Goal: Information Seeking & Learning: Learn about a topic

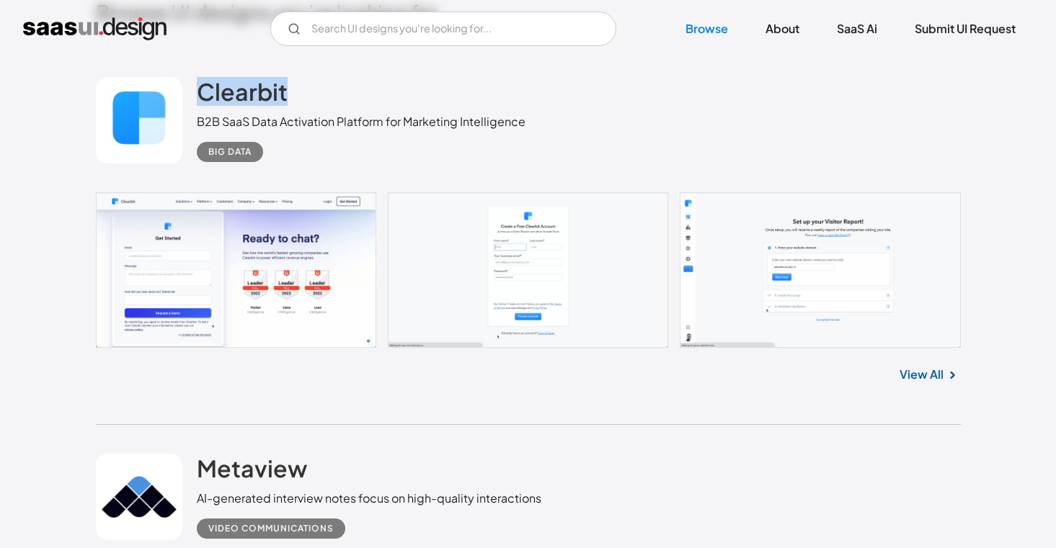
scroll to position [314, 0]
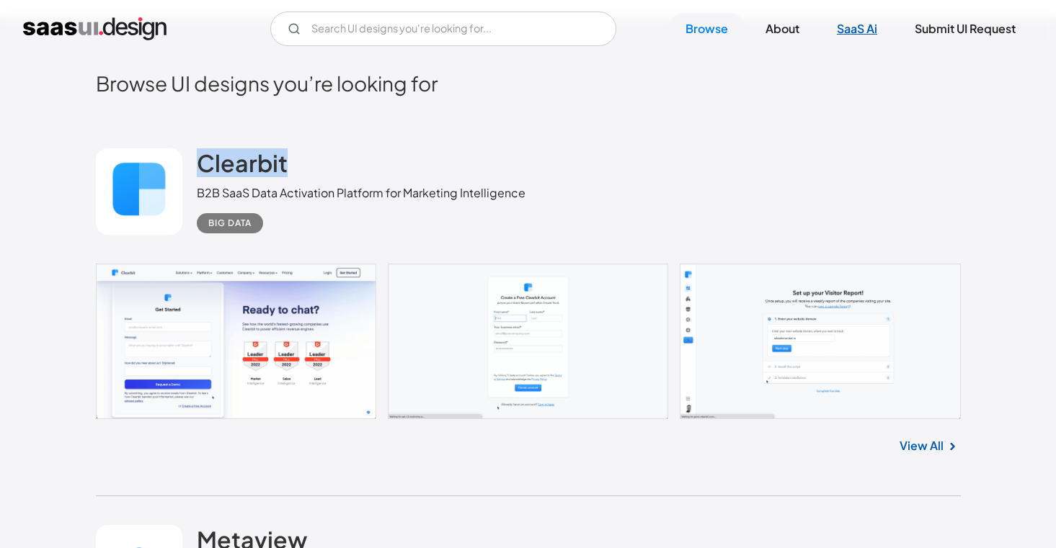
click at [854, 19] on link "SaaS Ai" at bounding box center [856, 29] width 75 height 32
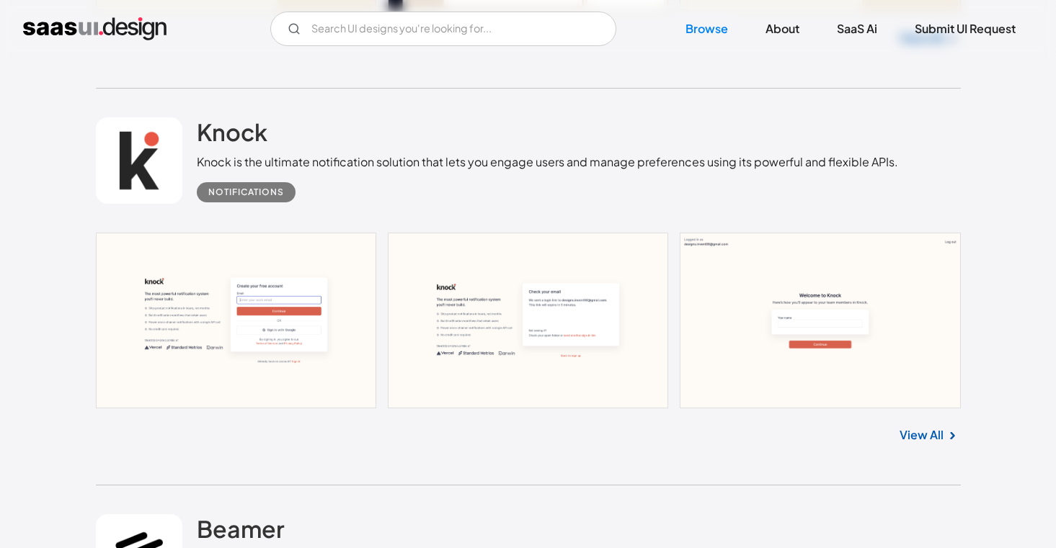
scroll to position [1208, 0]
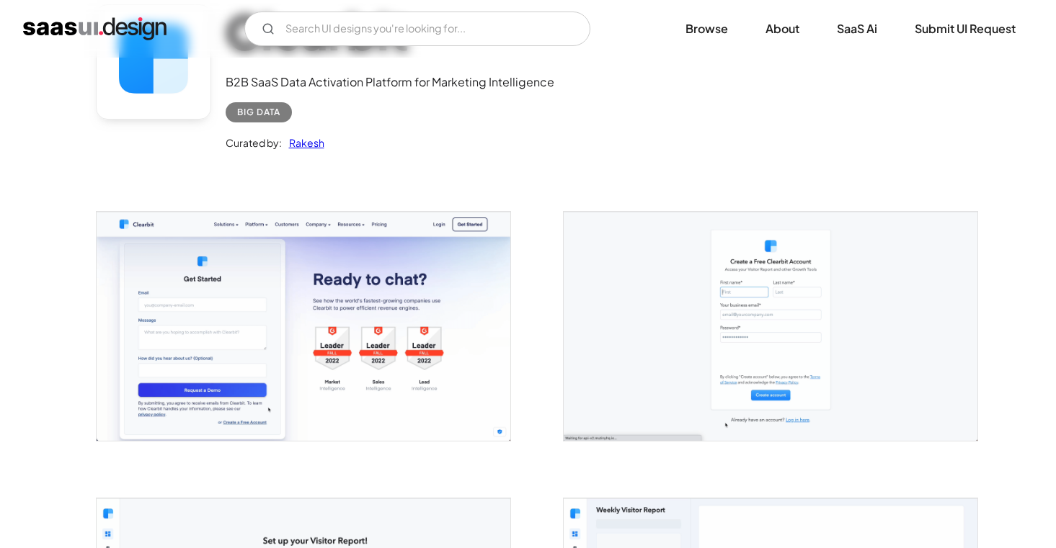
scroll to position [131, 0]
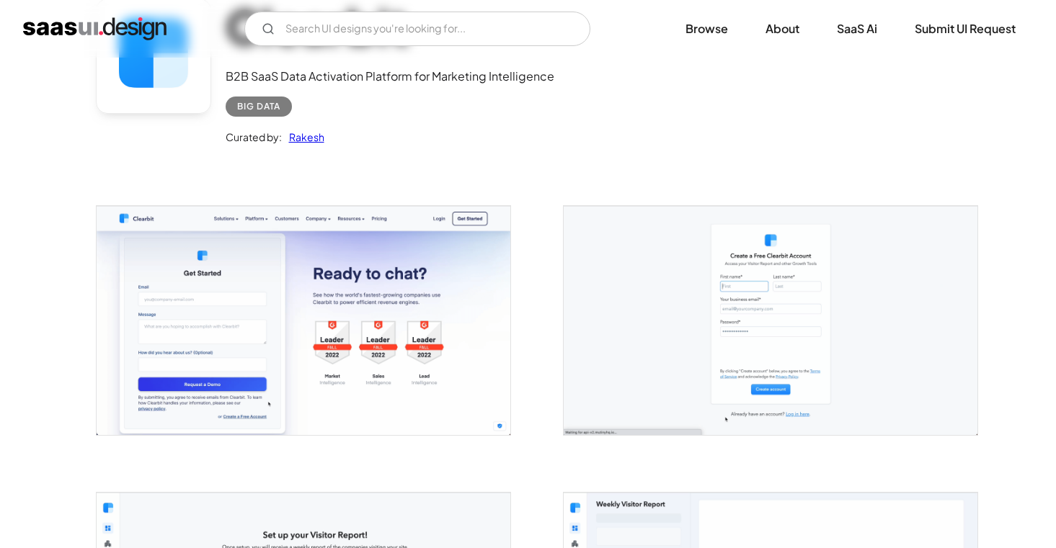
click at [376, 294] on img "open lightbox" at bounding box center [304, 320] width 414 height 228
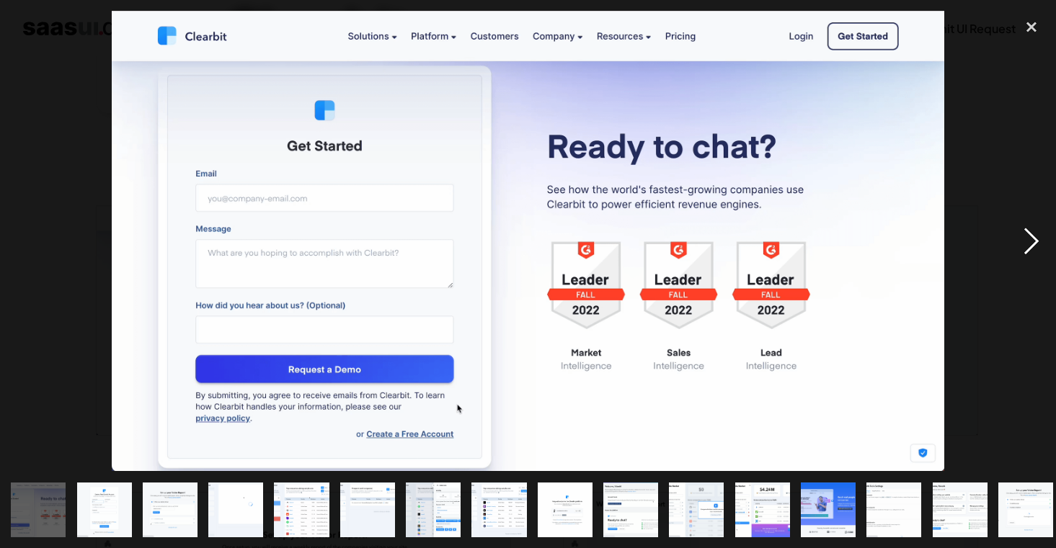
click at [1025, 220] on div "next image" at bounding box center [1031, 241] width 49 height 460
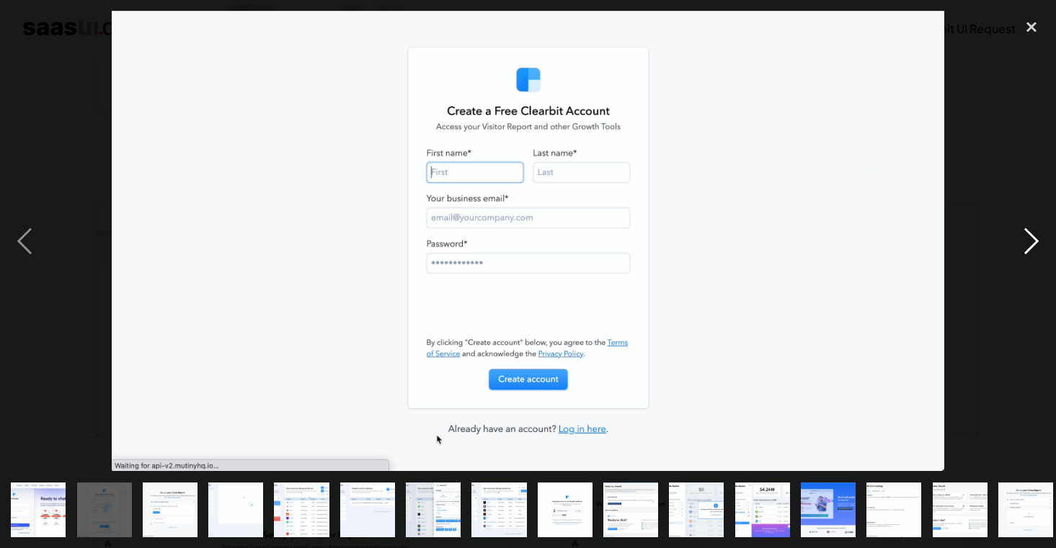
click at [1025, 220] on div "next image" at bounding box center [1031, 241] width 49 height 460
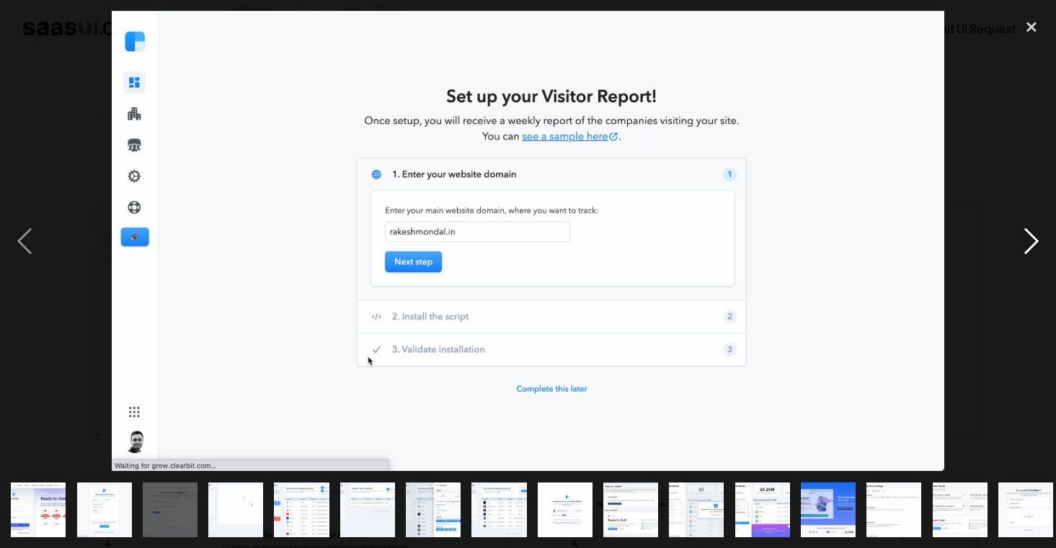
click at [1025, 220] on div "next image" at bounding box center [1031, 241] width 49 height 460
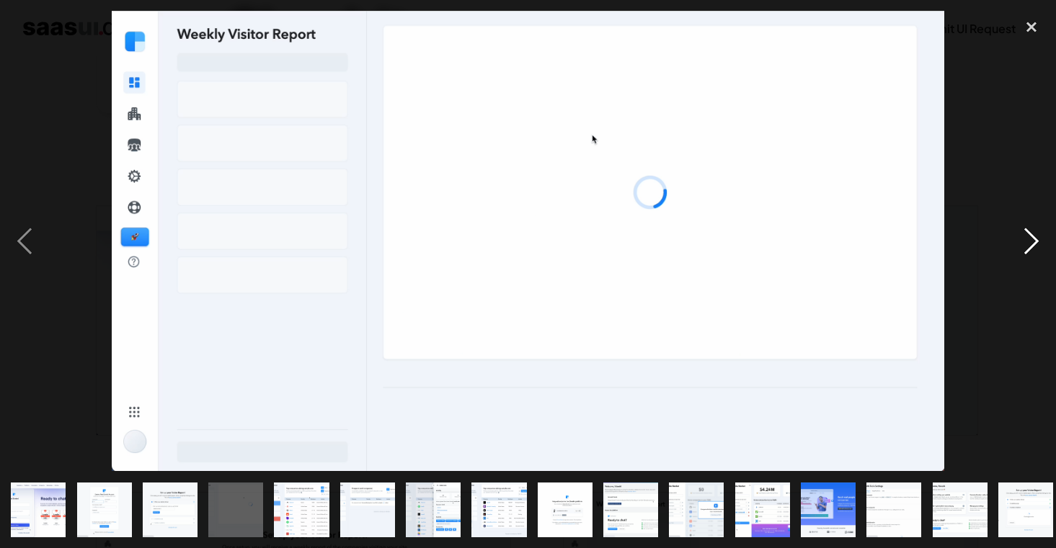
click at [1025, 220] on div "next image" at bounding box center [1031, 241] width 49 height 460
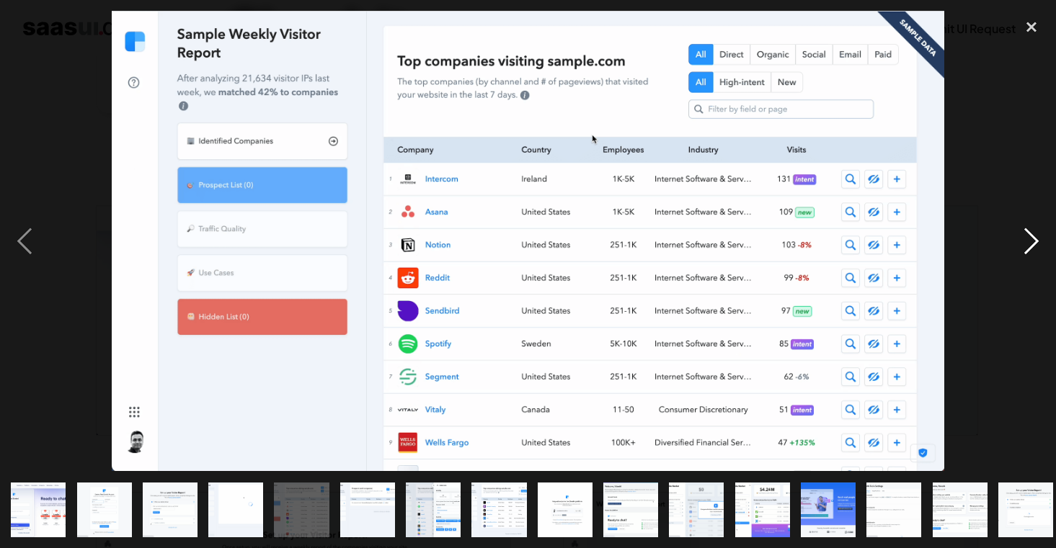
click at [1025, 220] on div "next image" at bounding box center [1031, 241] width 49 height 460
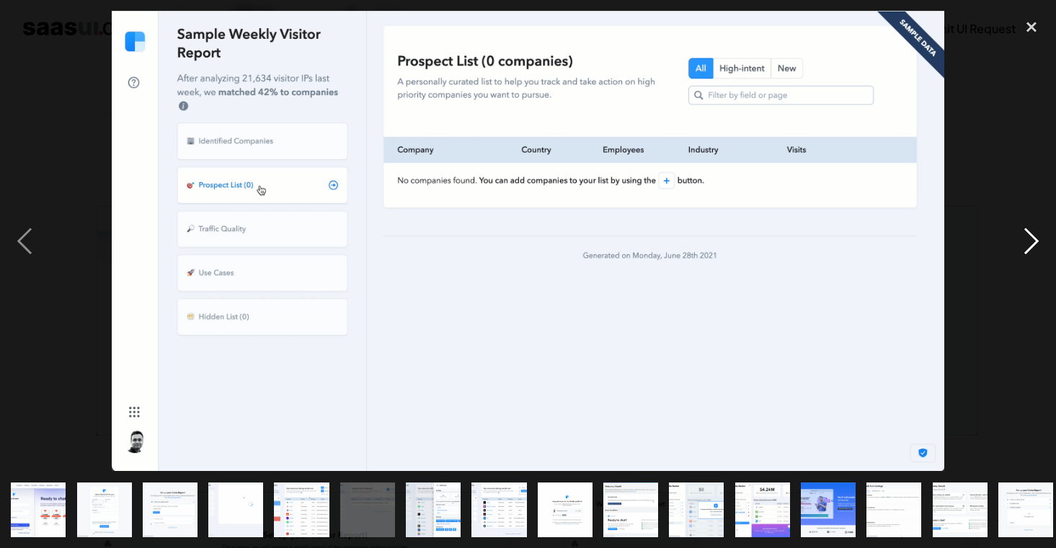
click at [1025, 220] on div "next image" at bounding box center [1031, 241] width 49 height 460
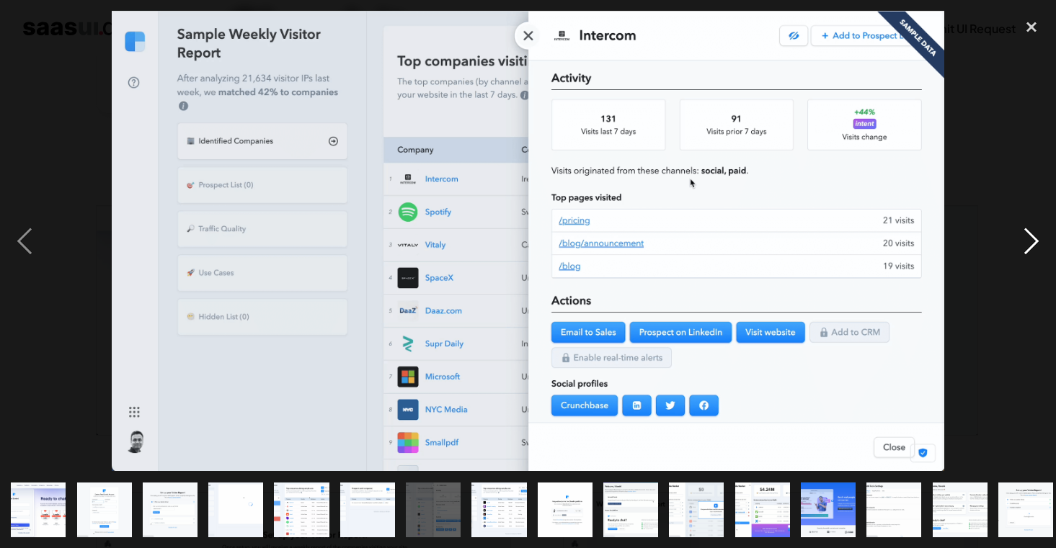
click at [1025, 220] on div "next image" at bounding box center [1031, 241] width 49 height 460
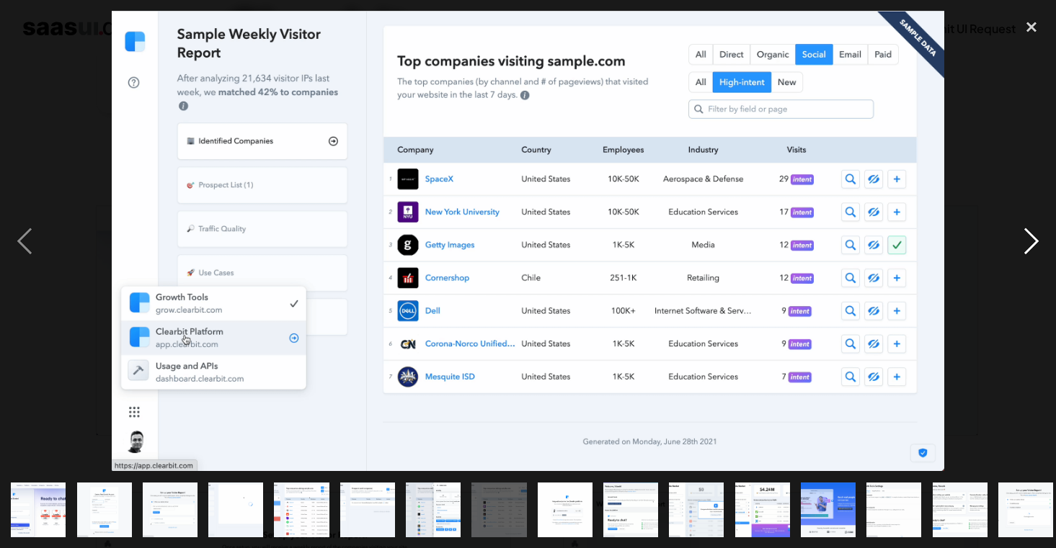
click at [1025, 220] on div "next image" at bounding box center [1031, 241] width 49 height 460
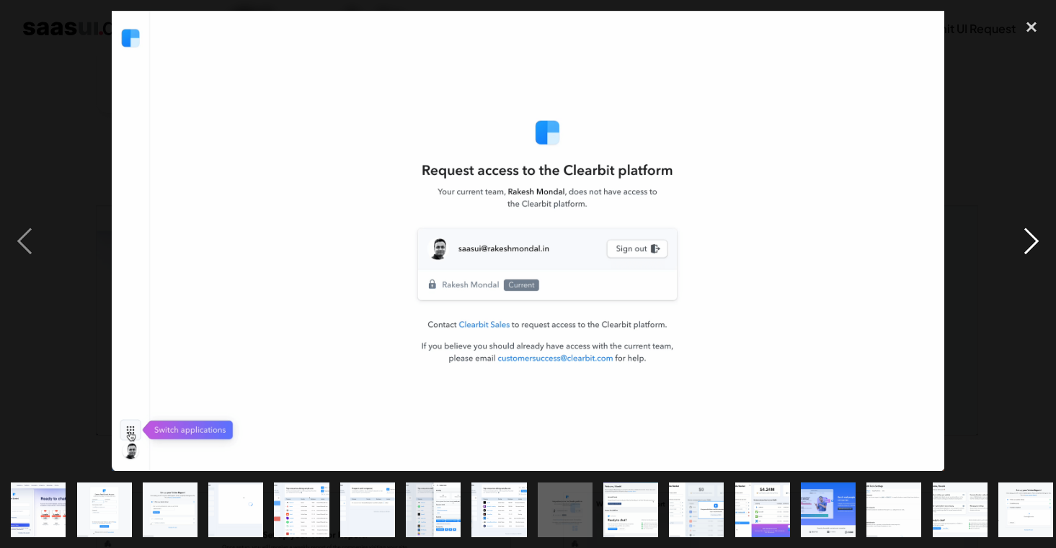
click at [1025, 220] on div "next image" at bounding box center [1031, 241] width 49 height 460
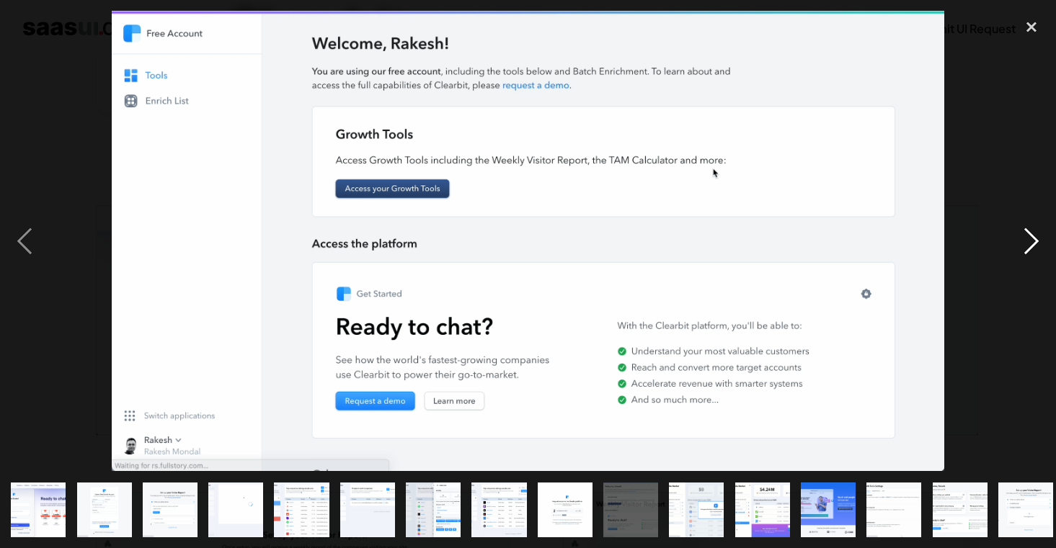
click at [1024, 221] on div "next image" at bounding box center [1031, 241] width 49 height 460
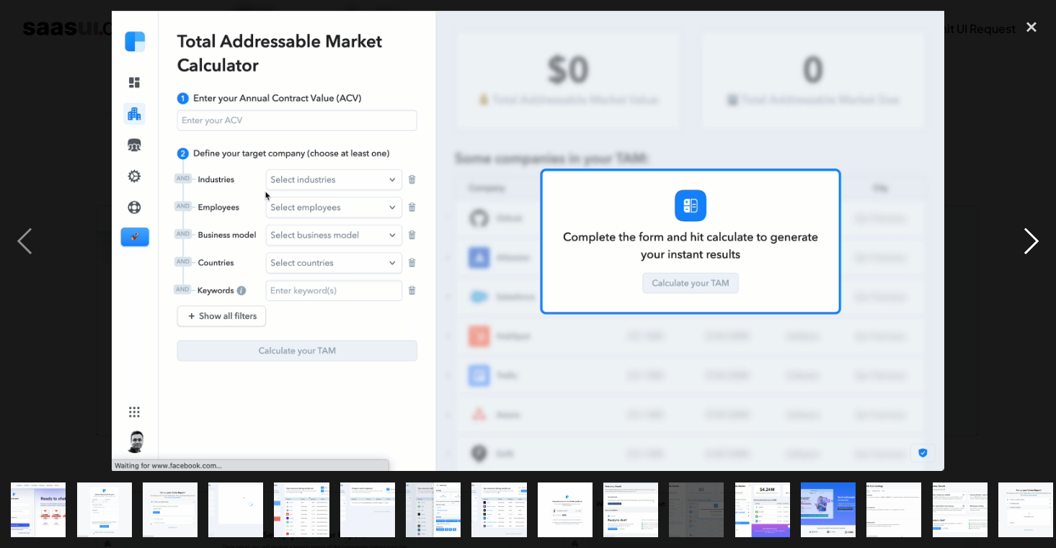
click at [1024, 221] on div "next image" at bounding box center [1031, 241] width 49 height 460
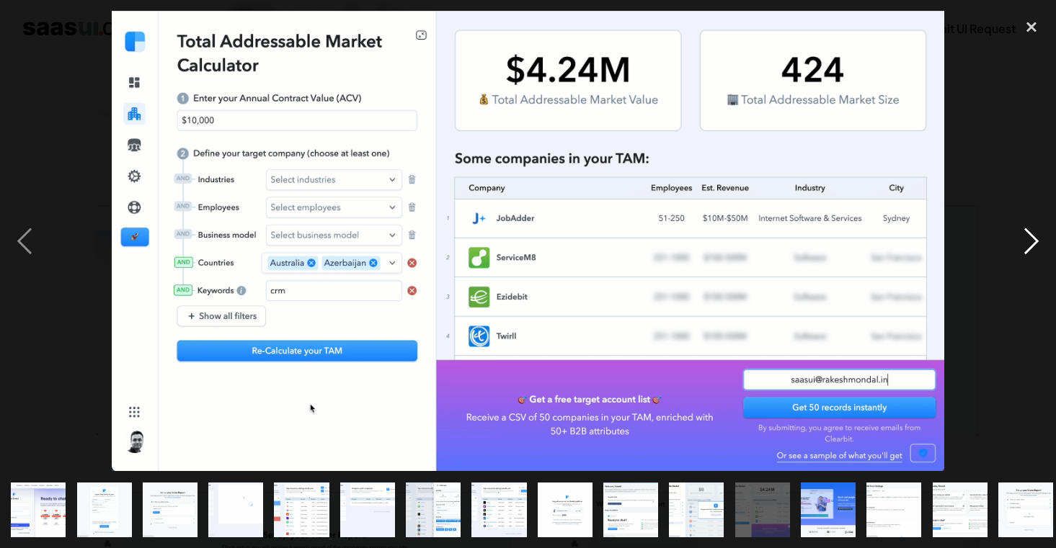
click at [1024, 221] on div "next image" at bounding box center [1031, 241] width 49 height 460
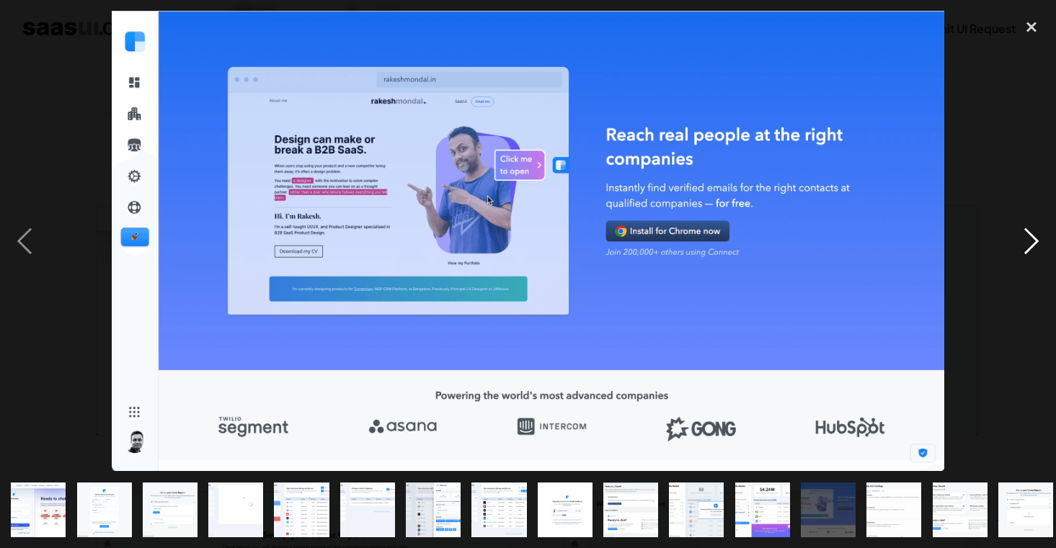
click at [1024, 221] on div "next image" at bounding box center [1031, 241] width 49 height 460
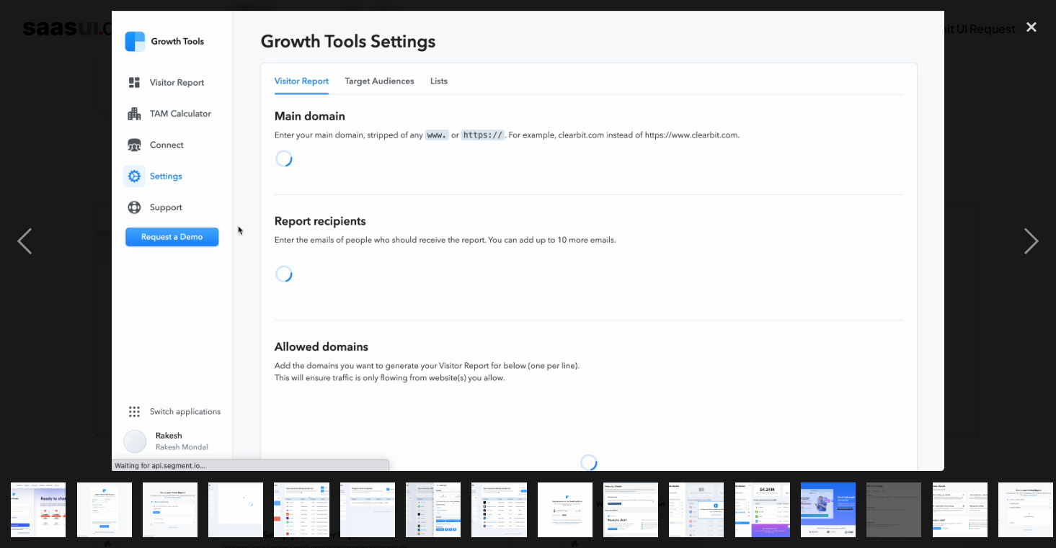
click at [1004, 224] on div at bounding box center [528, 241] width 1056 height 460
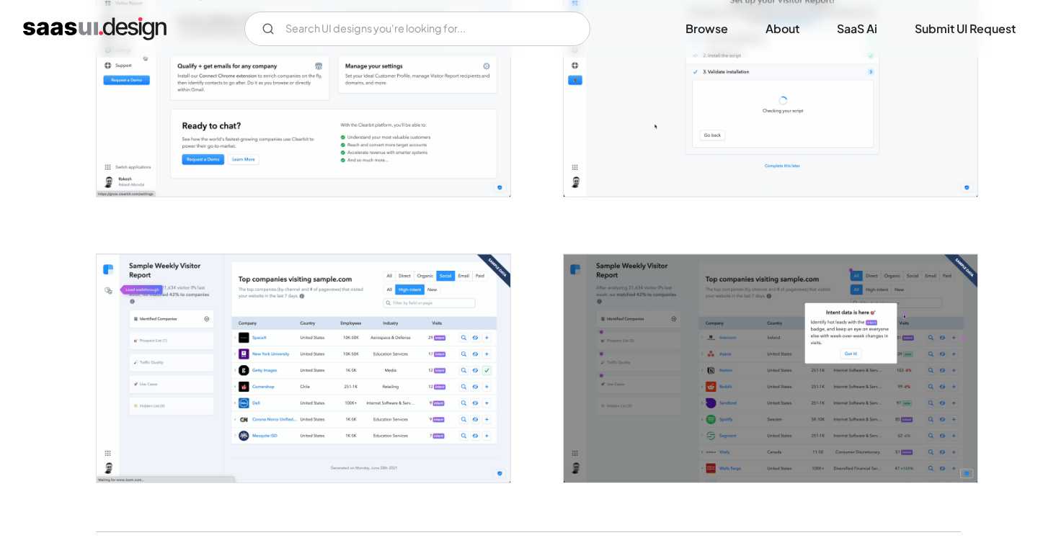
scroll to position [2828, 0]
